Goal: Task Accomplishment & Management: Complete application form

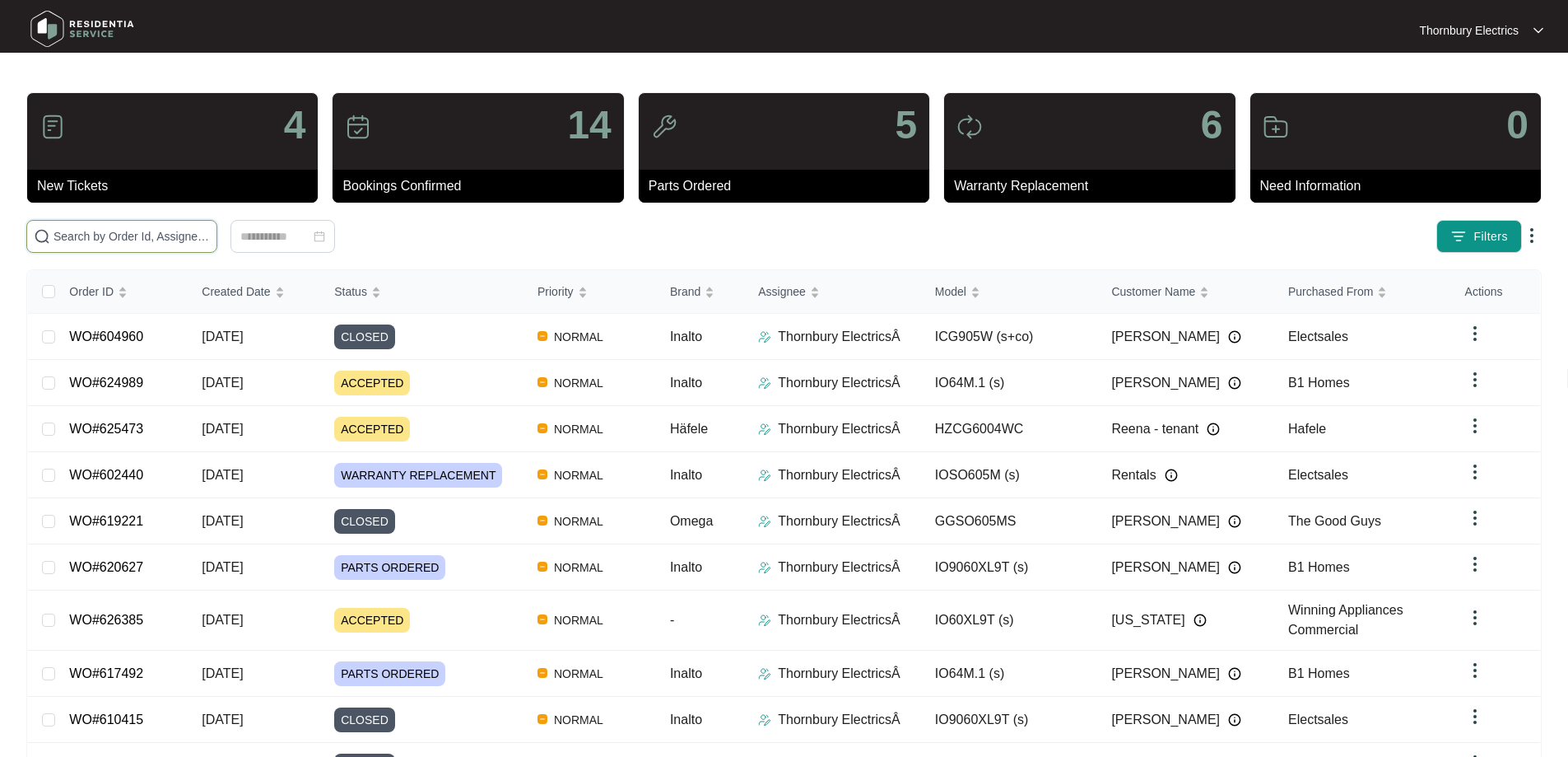
click at [164, 227] on span at bounding box center [121, 236] width 191 height 33
paste input "605614"
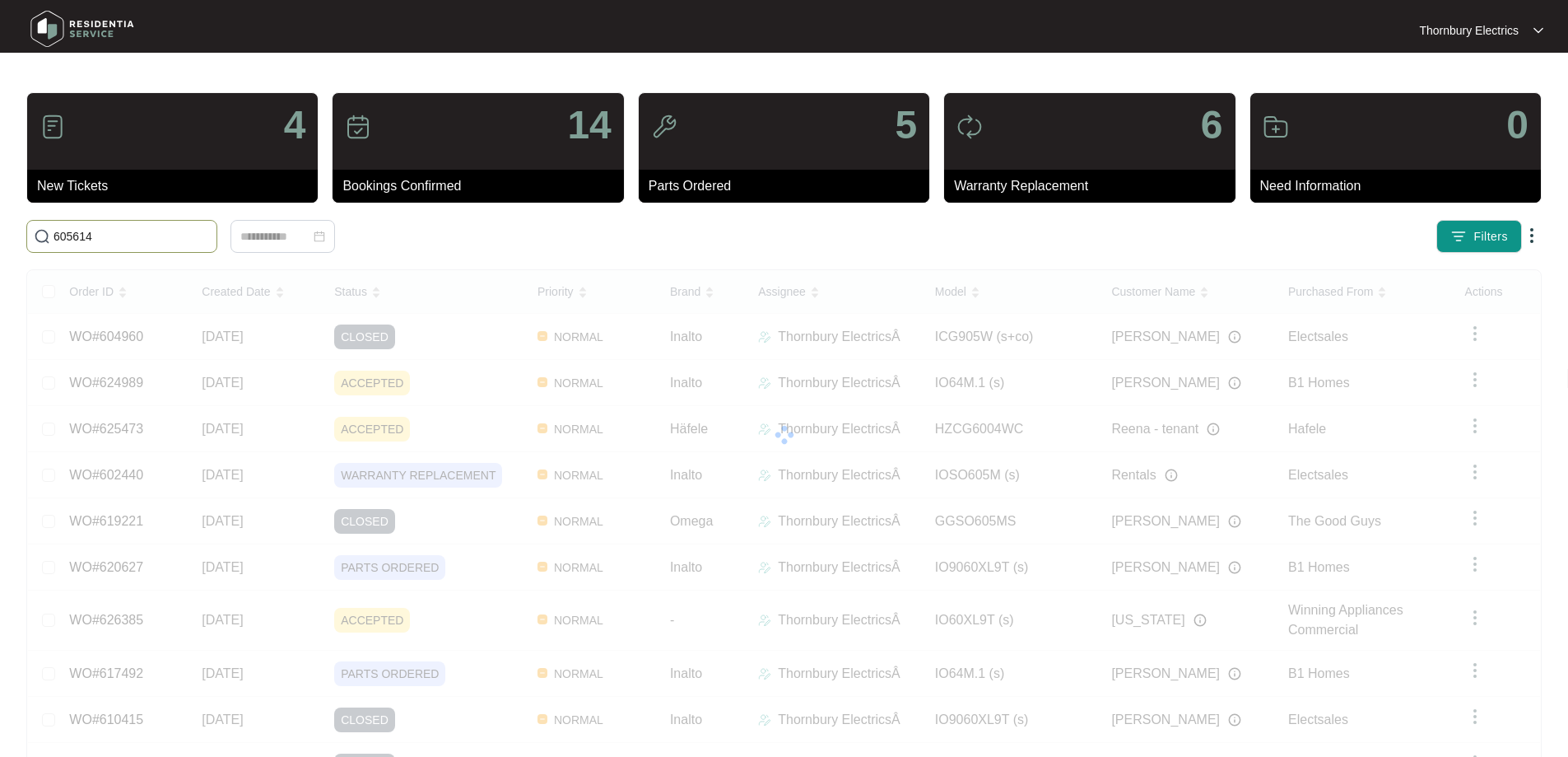
type input "605614"
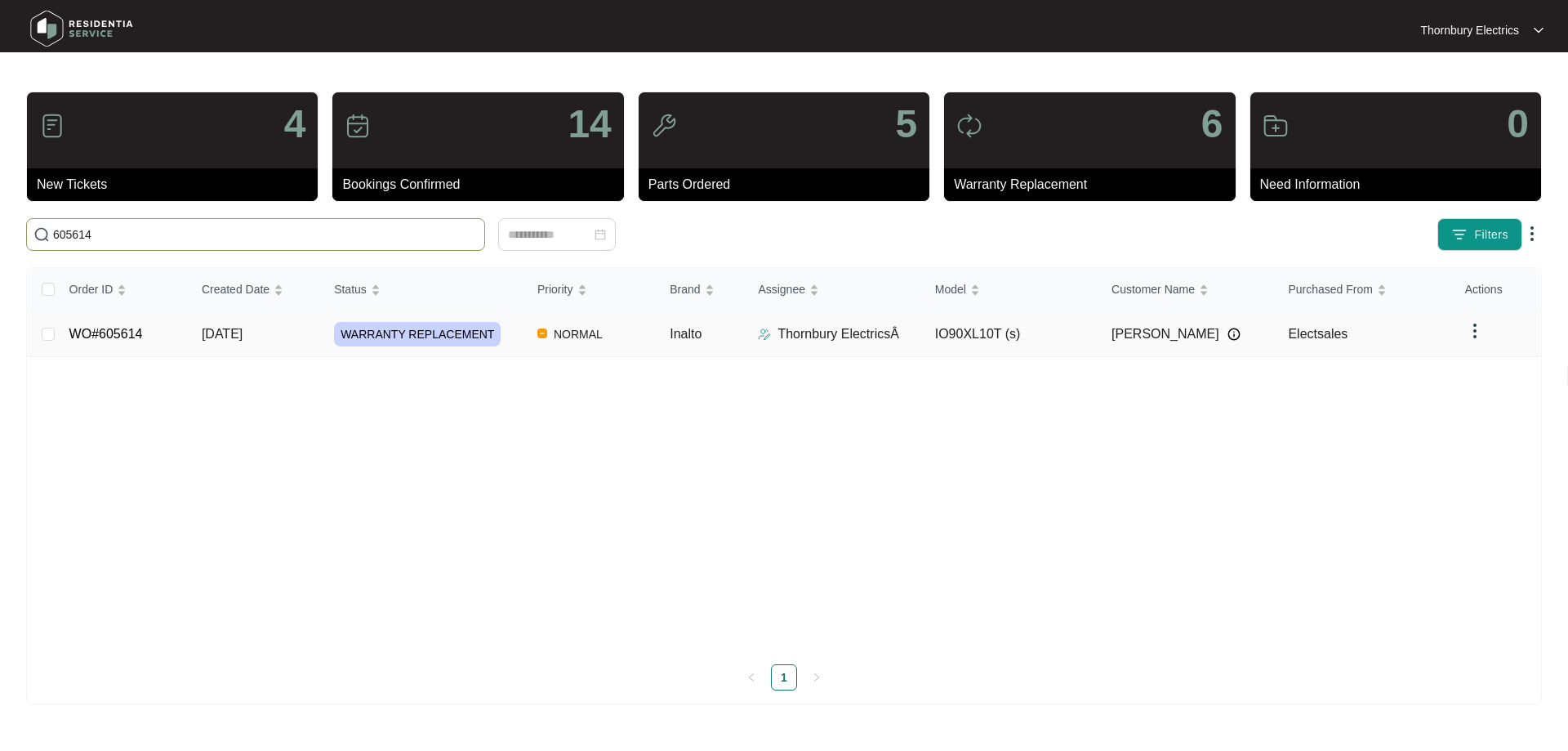
click at [630, 332] on td "NORMAL" at bounding box center [590, 333] width 133 height 46
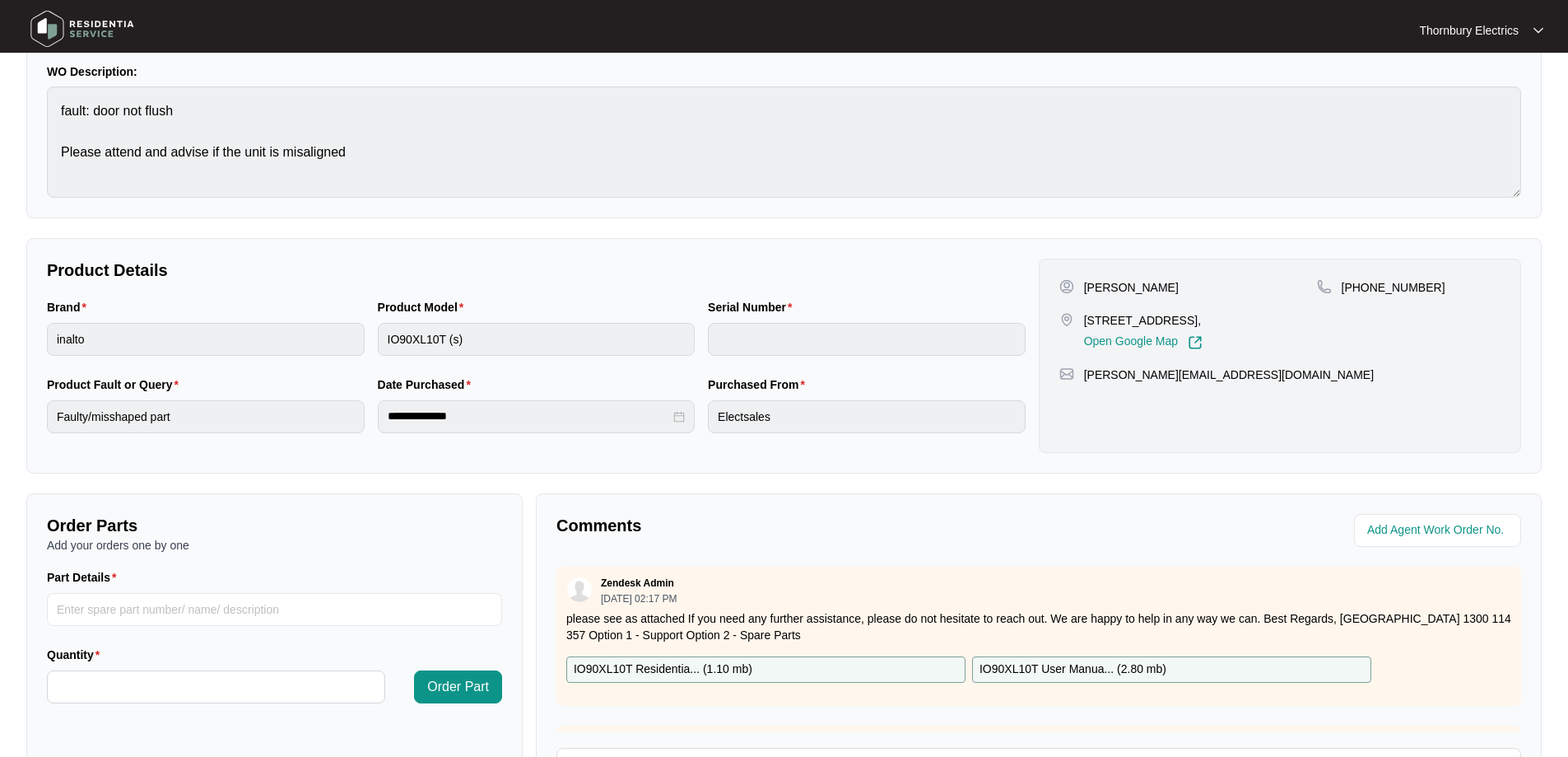
scroll to position [330, 0]
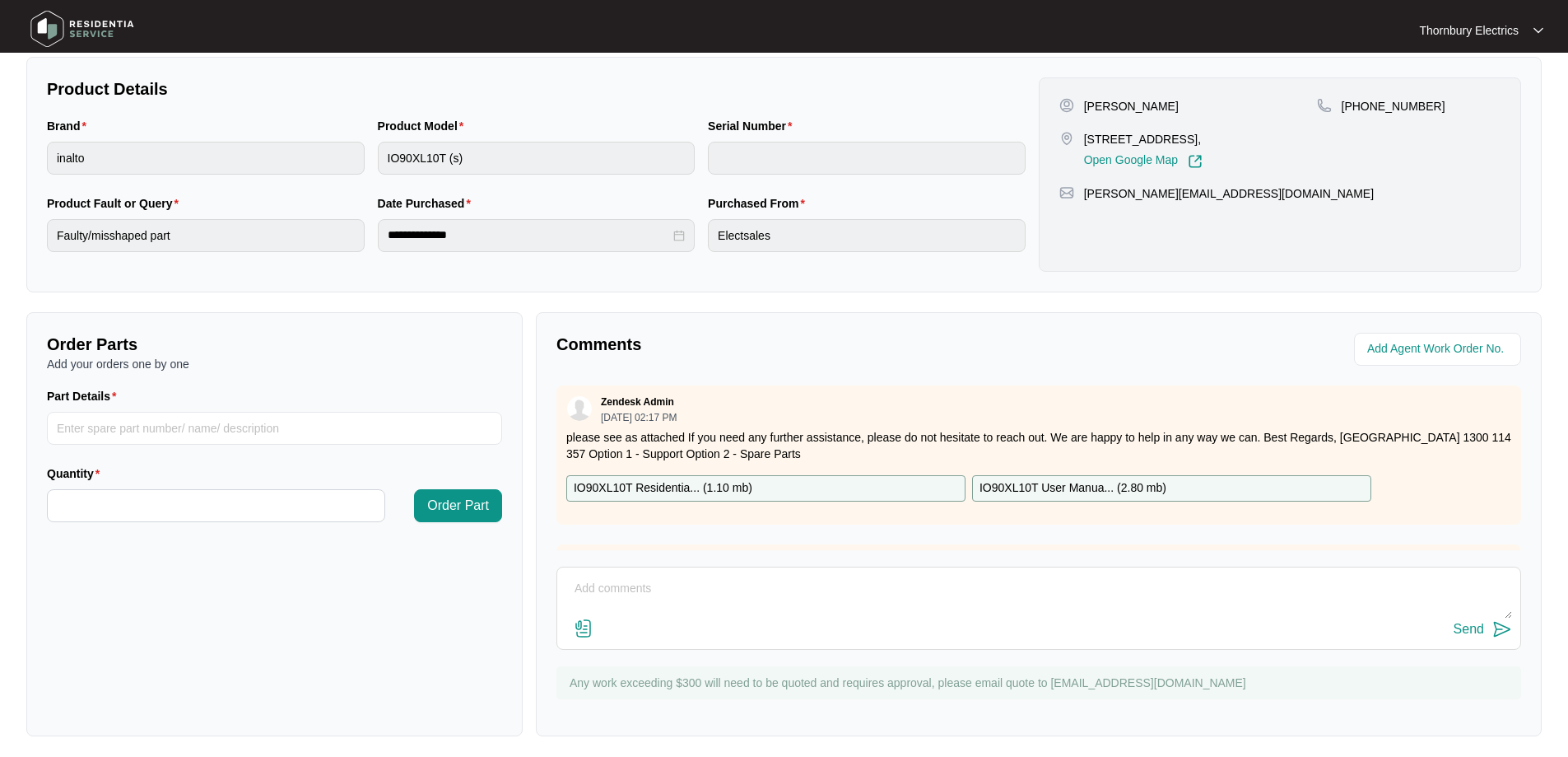
click at [622, 590] on textarea at bounding box center [1039, 596] width 947 height 42
paste textarea "Installed new Inalto oven Though much better than original, door still not sitt…"
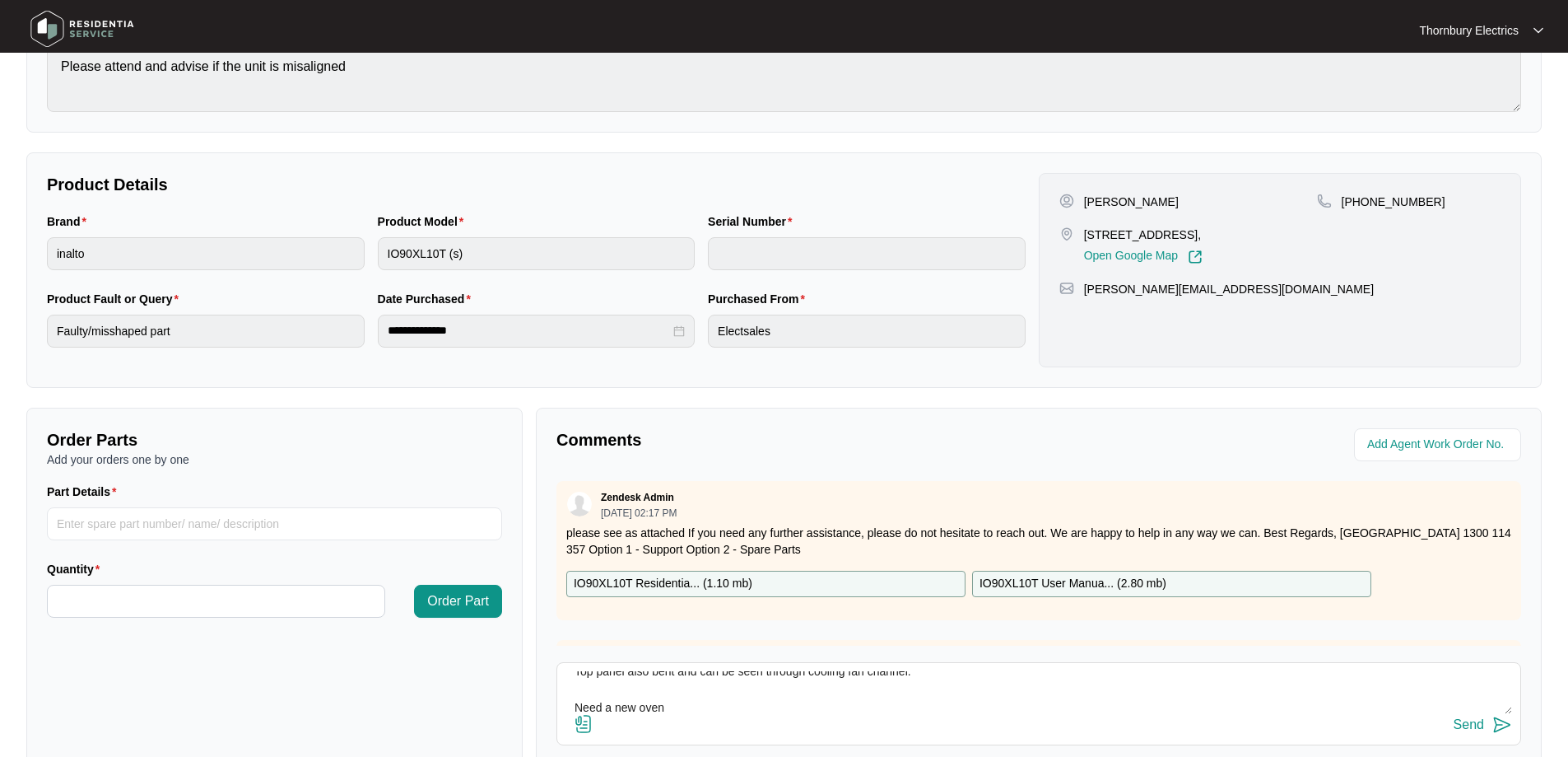
scroll to position [336, 0]
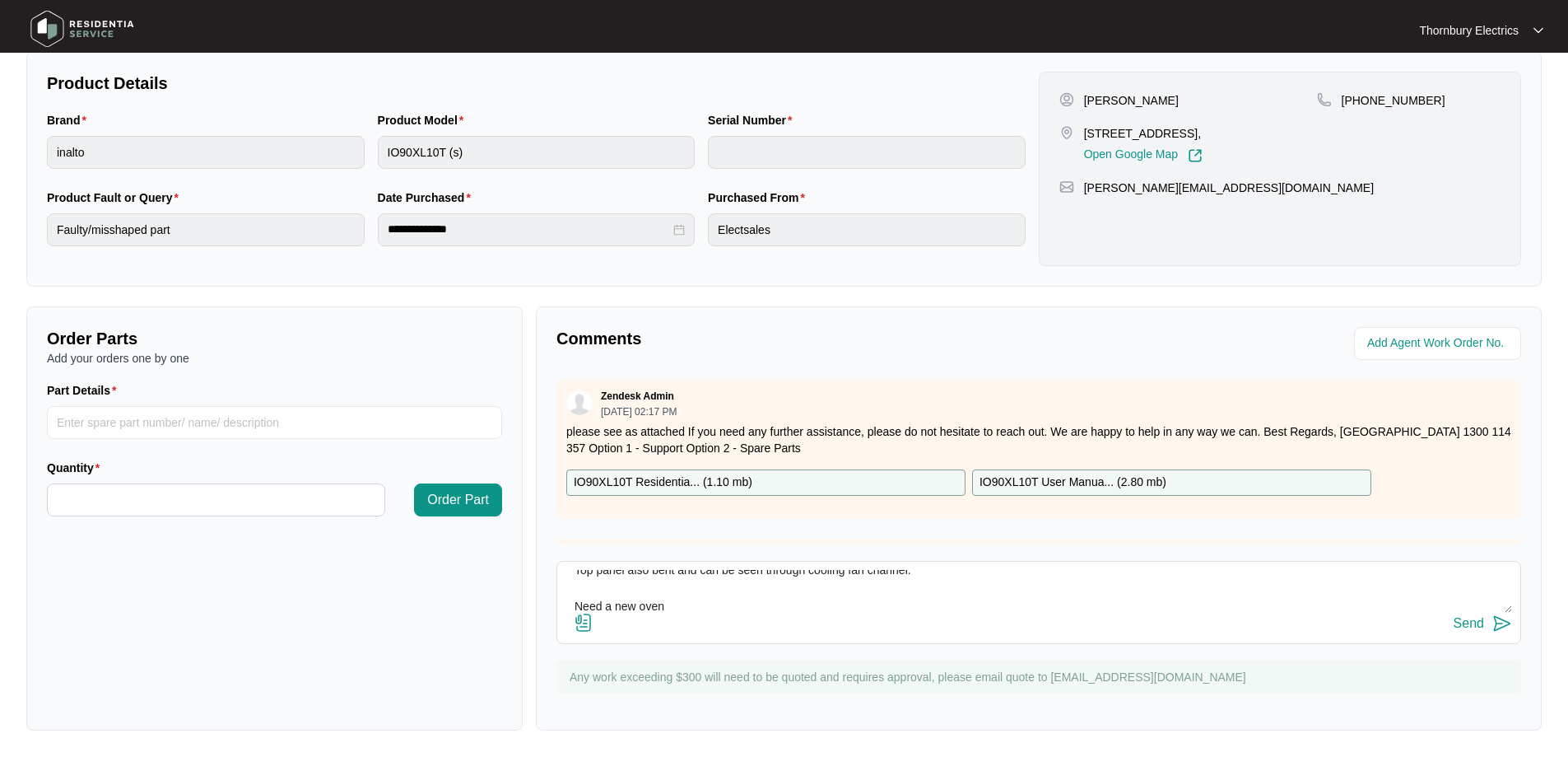
type textarea "[DATE] Installed new Inalto oven Though much better than original, door still n…"
click at [1497, 624] on img at bounding box center [1503, 623] width 20 height 20
click at [574, 620] on img at bounding box center [583, 622] width 20 height 20
click at [0, 0] on input "file" at bounding box center [0, 0] width 0 height 0
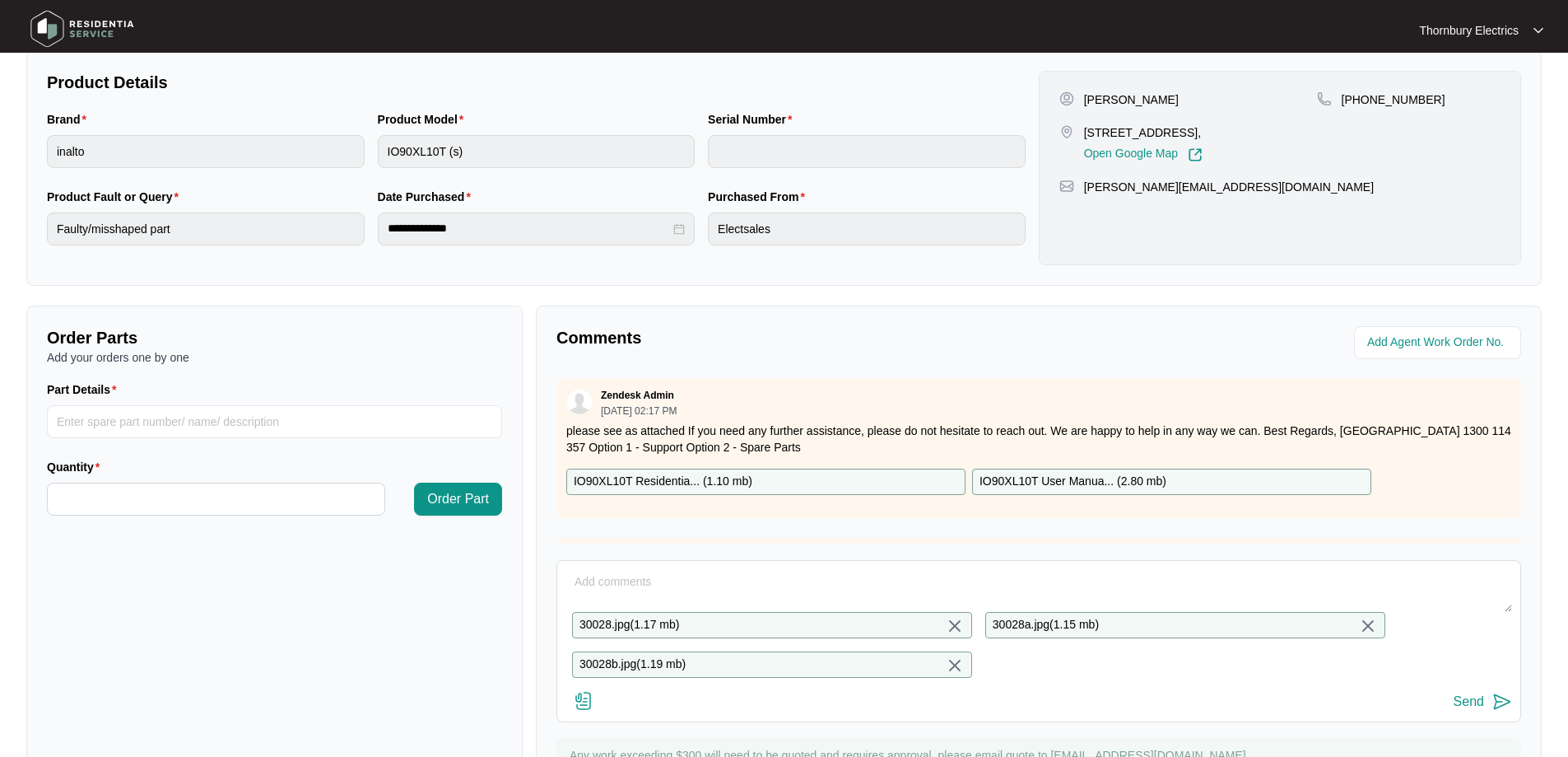
click at [1470, 709] on div "Send" at bounding box center [1470, 701] width 31 height 14
click at [1483, 709] on div "Send" at bounding box center [1470, 701] width 31 height 14
click at [619, 584] on textarea at bounding box center [1039, 590] width 947 height 42
type textarea "pics"
click at [1461, 709] on div "Send" at bounding box center [1470, 701] width 31 height 14
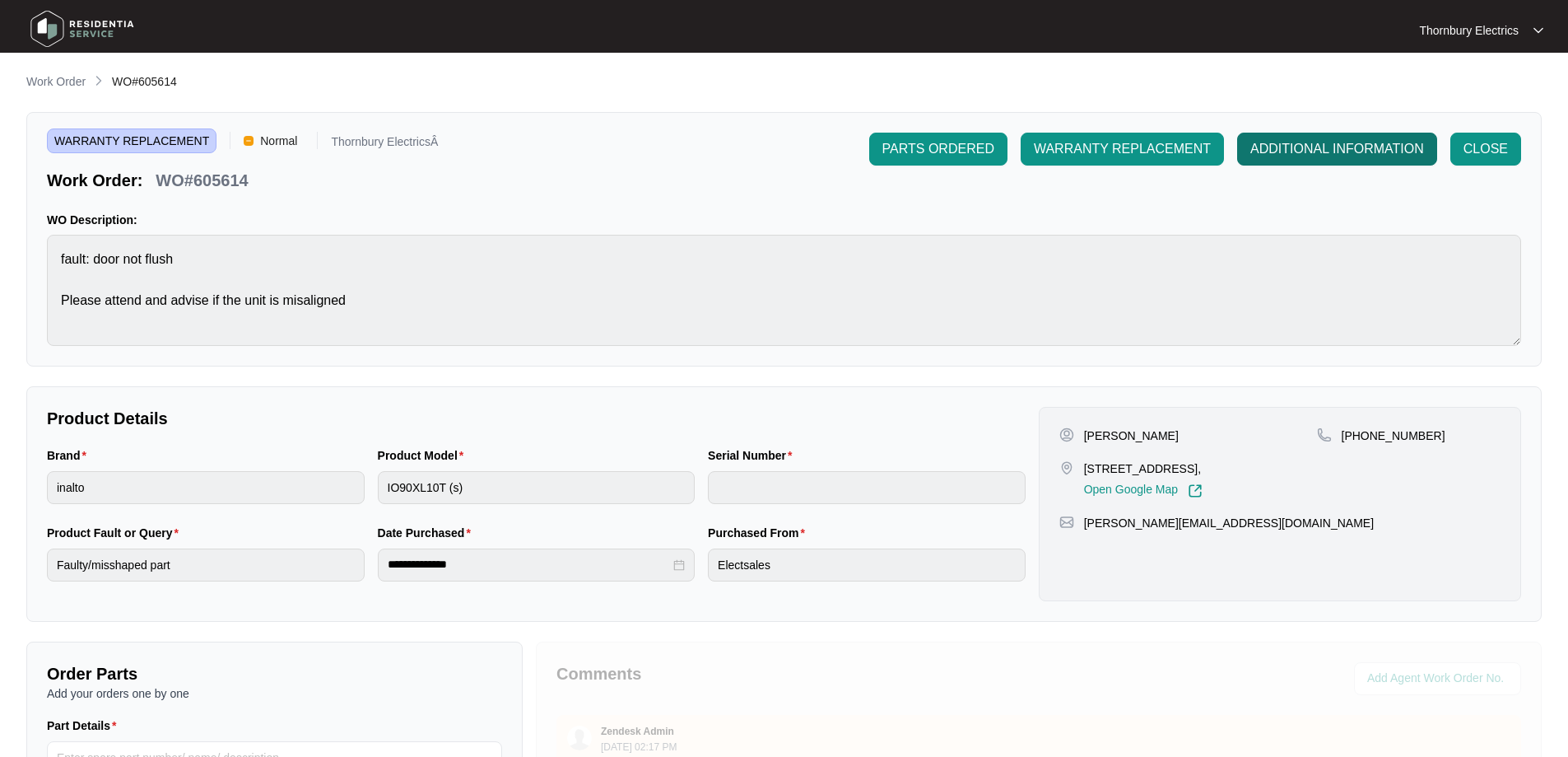
click at [1328, 152] on span "ADDITIONAL INFORMATION" at bounding box center [1338, 149] width 173 height 20
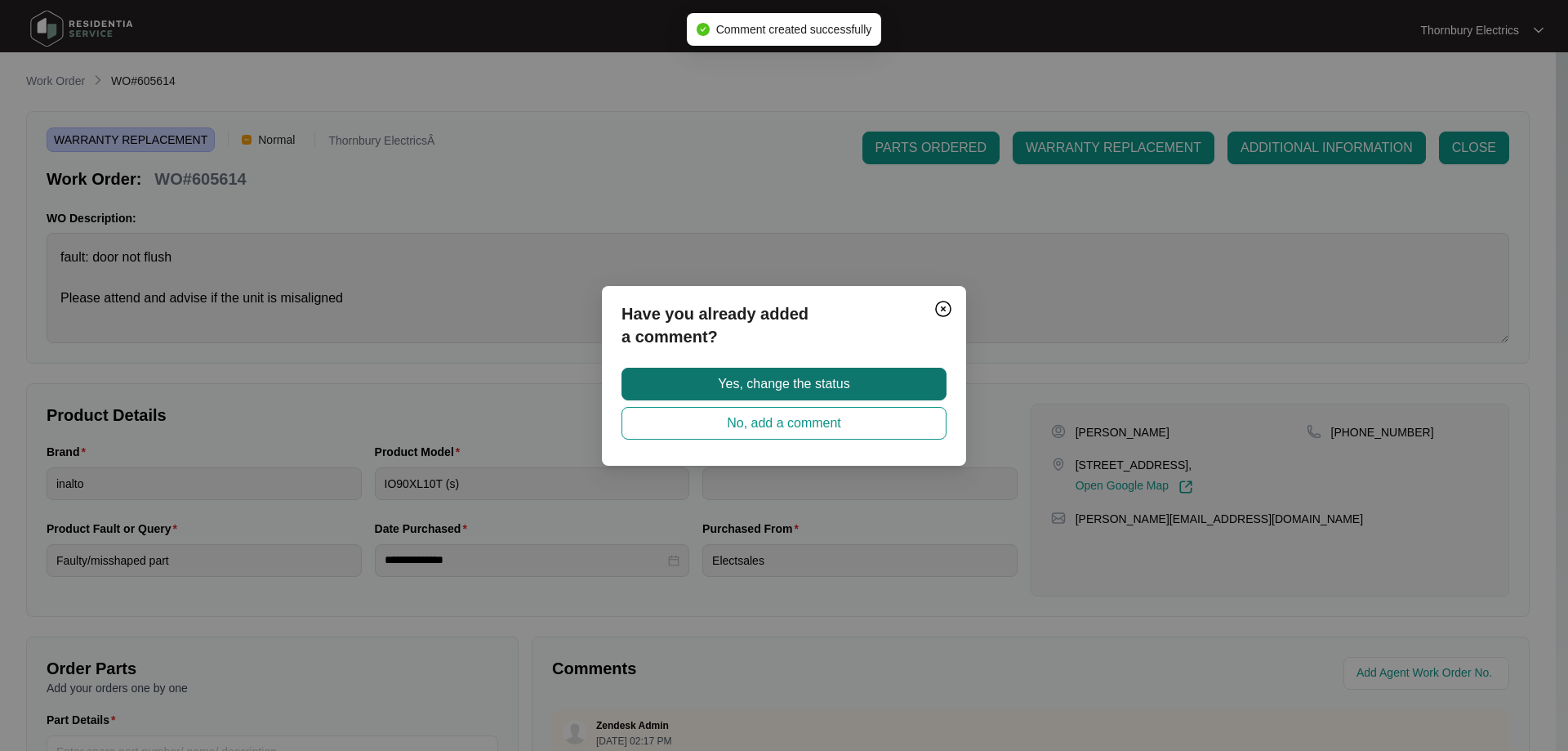
click at [772, 384] on span "Yes, change the status" at bounding box center [783, 384] width 132 height 20
